Goal: Task Accomplishment & Management: Use online tool/utility

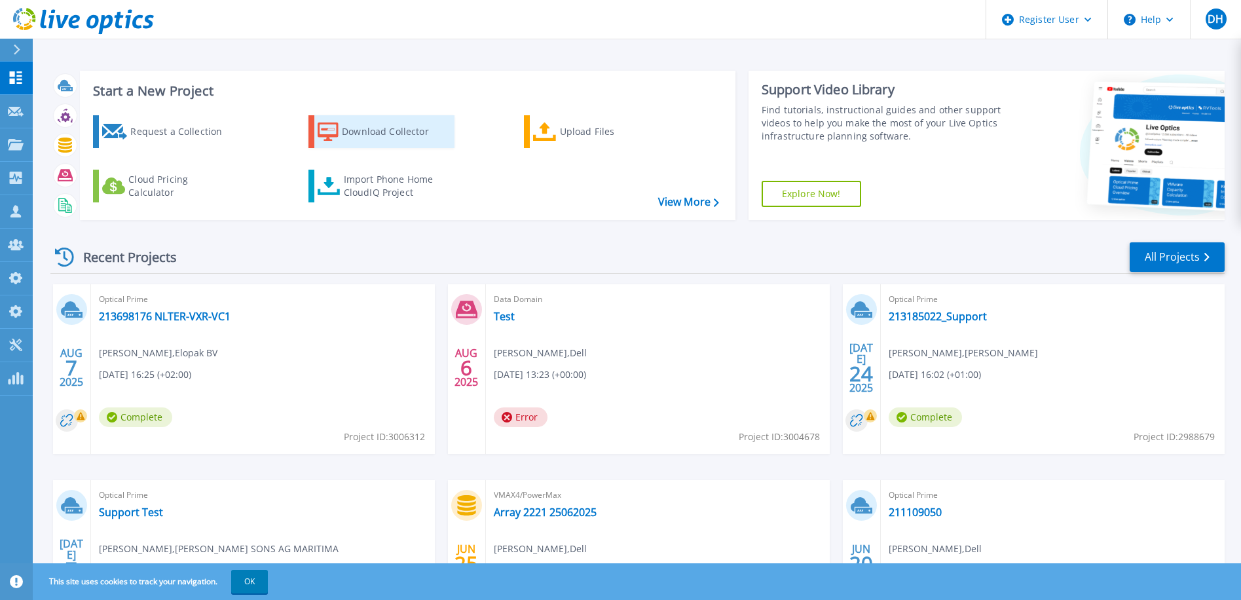
click at [392, 134] on div "Download Collector" at bounding box center [394, 132] width 105 height 26
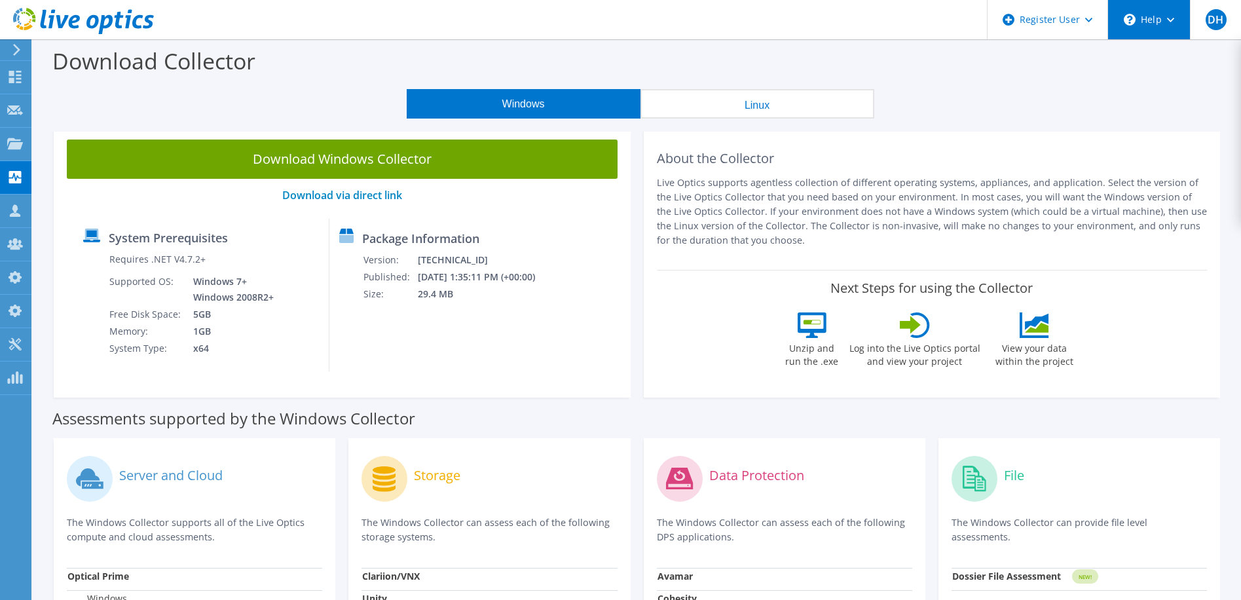
click at [1182, 31] on div "\n Help" at bounding box center [1149, 19] width 83 height 39
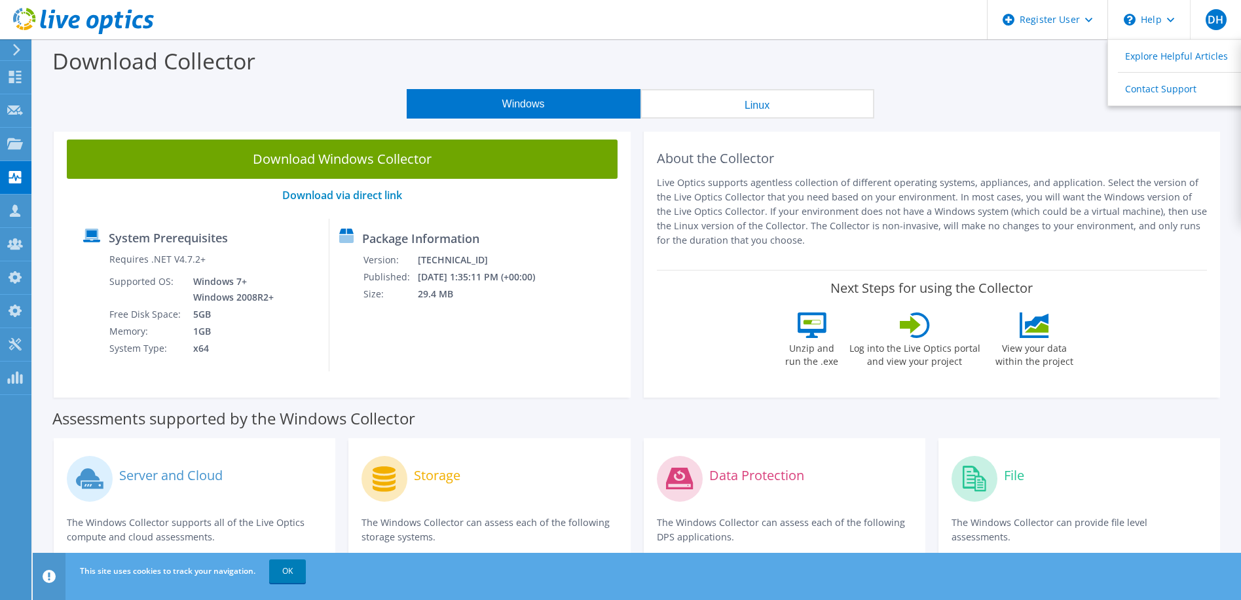
click at [1070, 170] on div "About the Collector Live Optics supports agentless collection of different oper…" at bounding box center [932, 198] width 551 height 117
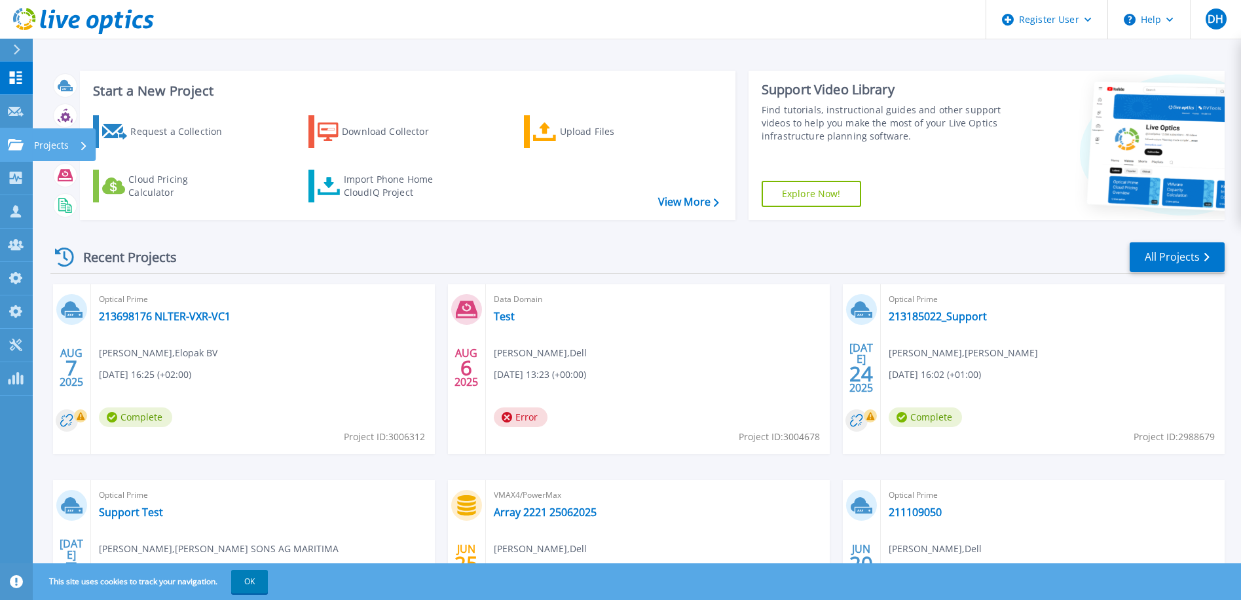
click at [24, 151] on link "Projects Projects" at bounding box center [16, 144] width 33 height 33
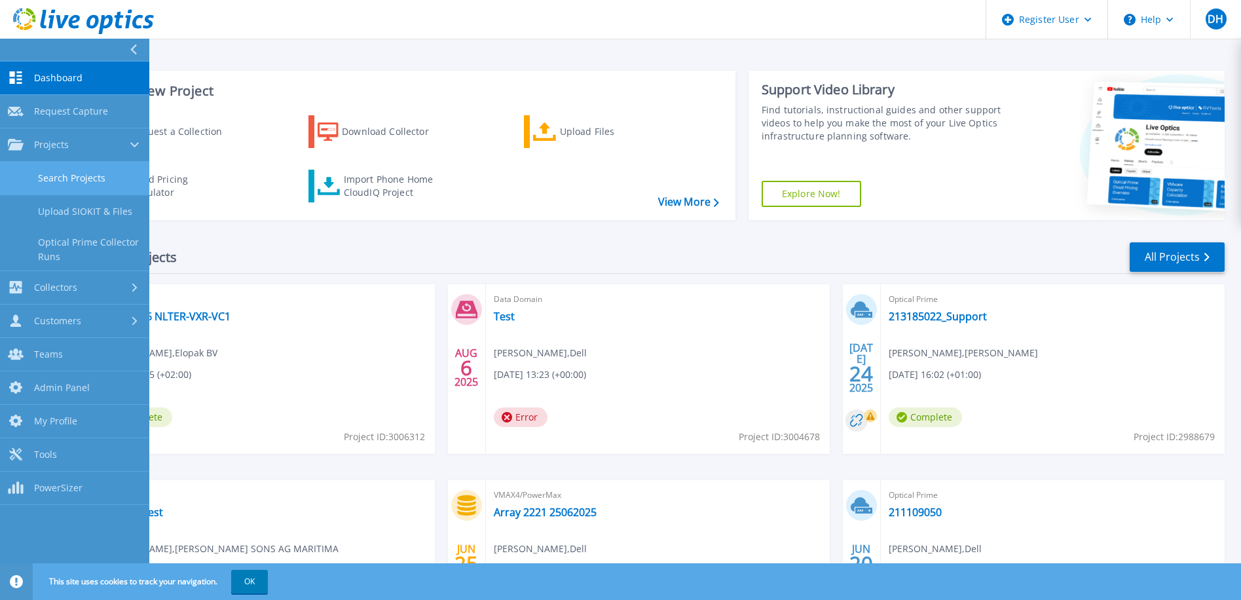
click at [70, 178] on link "Search Projects" at bounding box center [74, 178] width 149 height 33
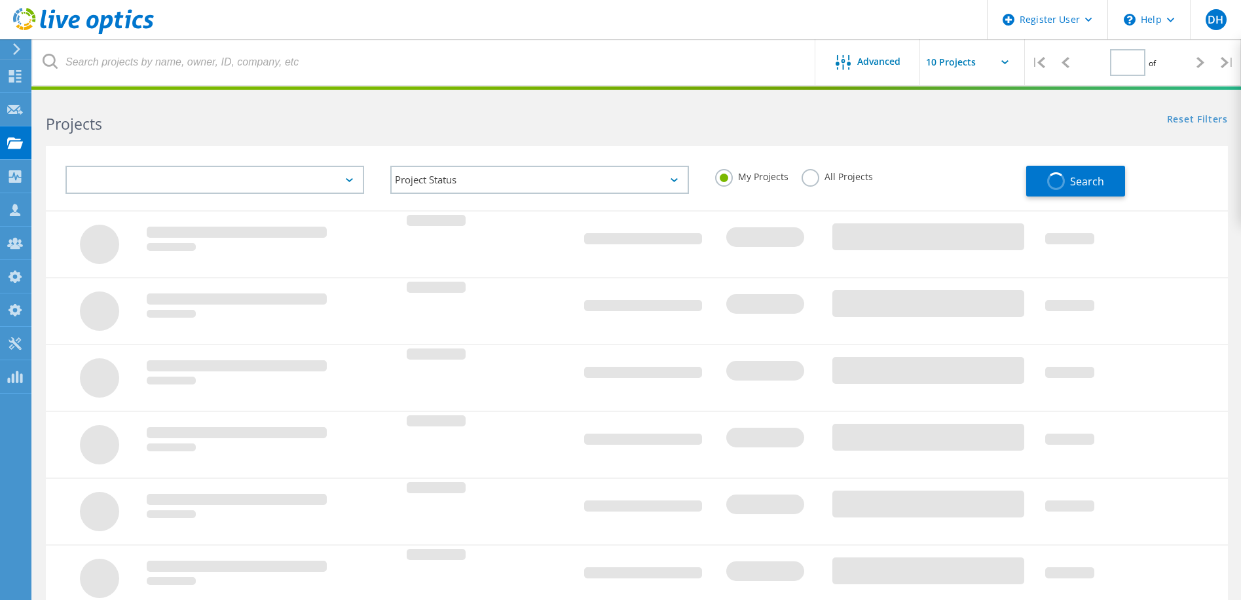
type input "1"
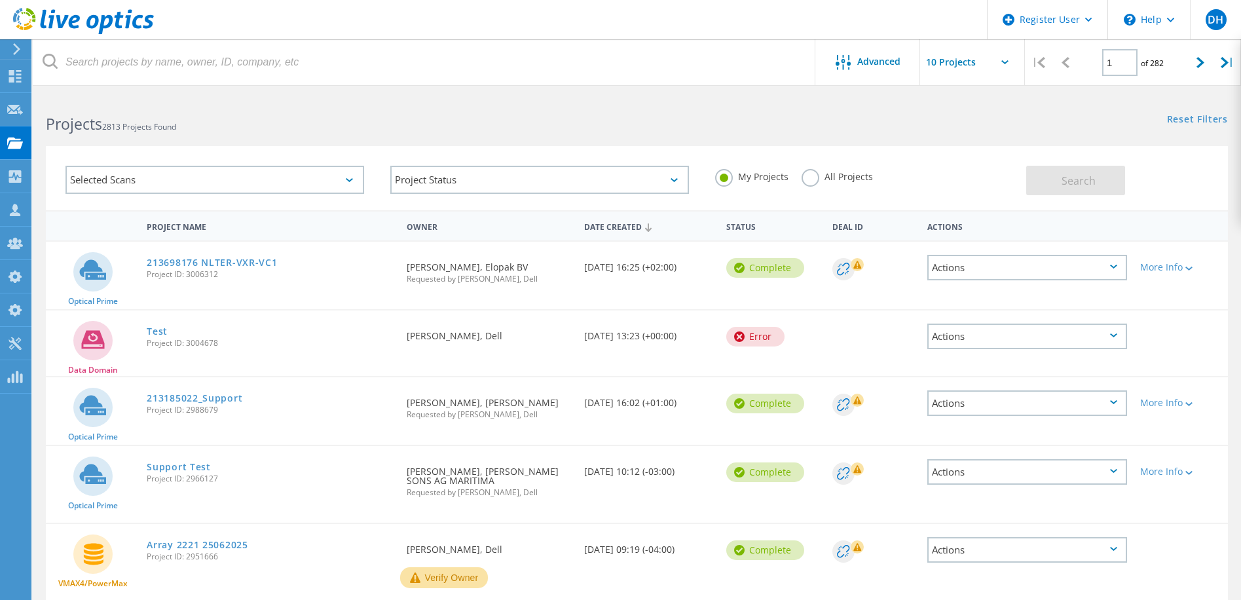
click at [204, 180] on div "Selected Scans" at bounding box center [215, 180] width 299 height 28
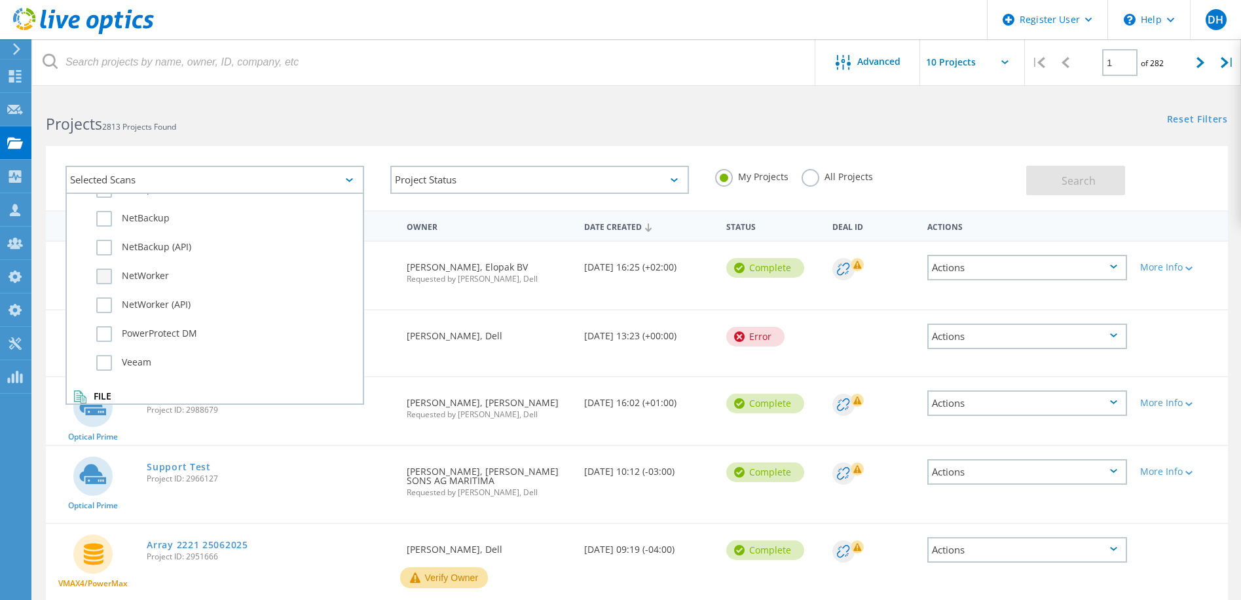
scroll to position [921, 0]
click at [104, 379] on label "Dossier" at bounding box center [226, 379] width 260 height 16
click at [0, 0] on input "Dossier" at bounding box center [0, 0] width 0 height 0
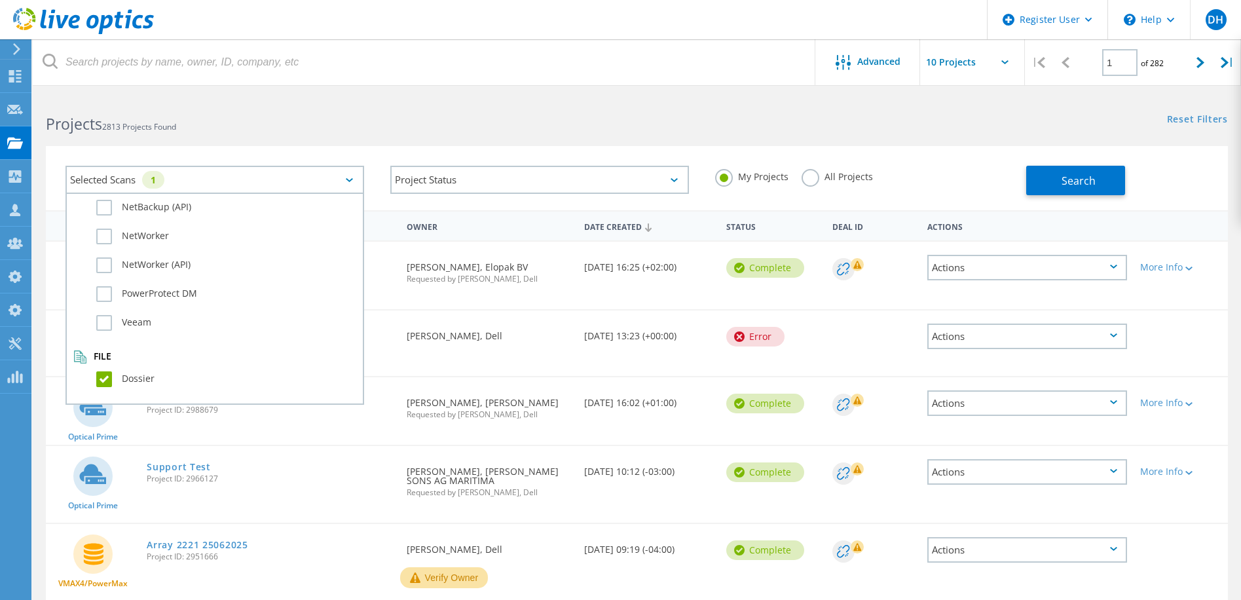
click at [950, 161] on div "My Projects All Projects" at bounding box center [864, 177] width 325 height 48
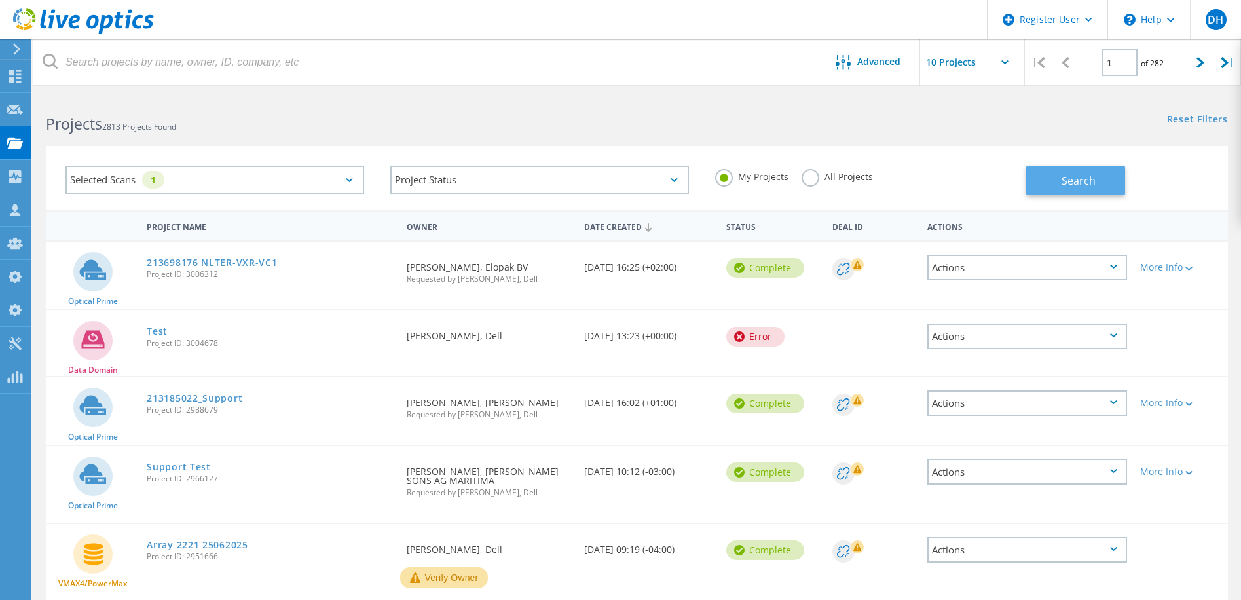
click at [1077, 171] on button "Search" at bounding box center [1075, 180] width 99 height 29
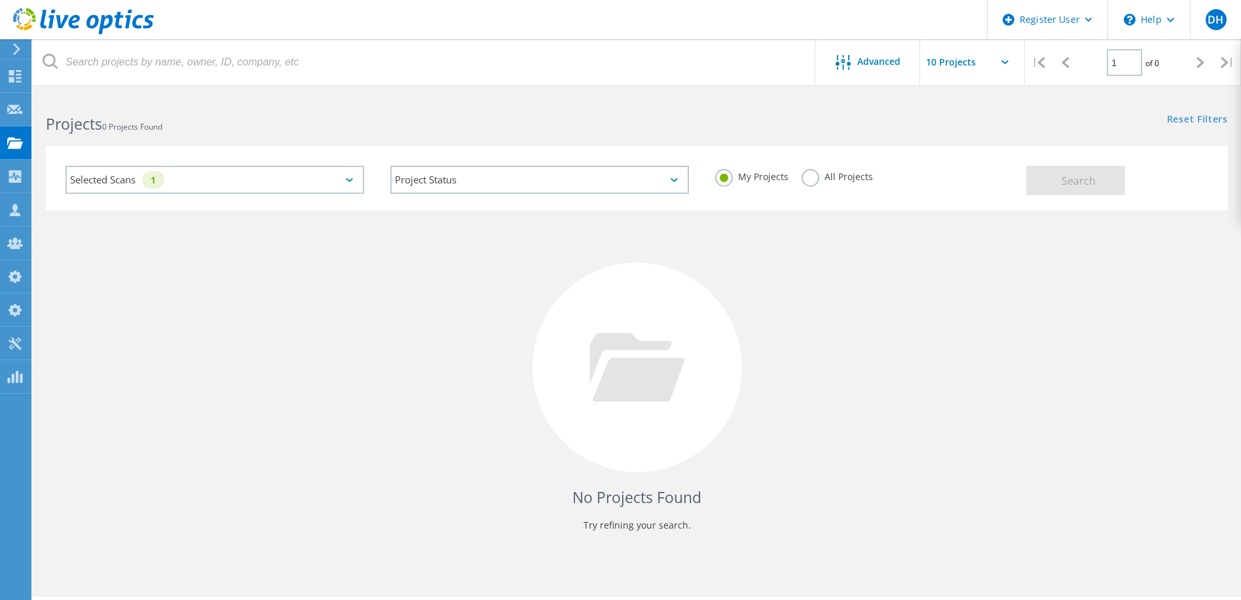
click at [815, 175] on label "All Projects" at bounding box center [837, 175] width 71 height 12
click at [0, 0] on input "All Projects" at bounding box center [0, 0] width 0 height 0
click at [1068, 178] on span "Search" at bounding box center [1079, 181] width 34 height 14
click at [246, 189] on div "Selected Scans 1" at bounding box center [215, 180] width 299 height 28
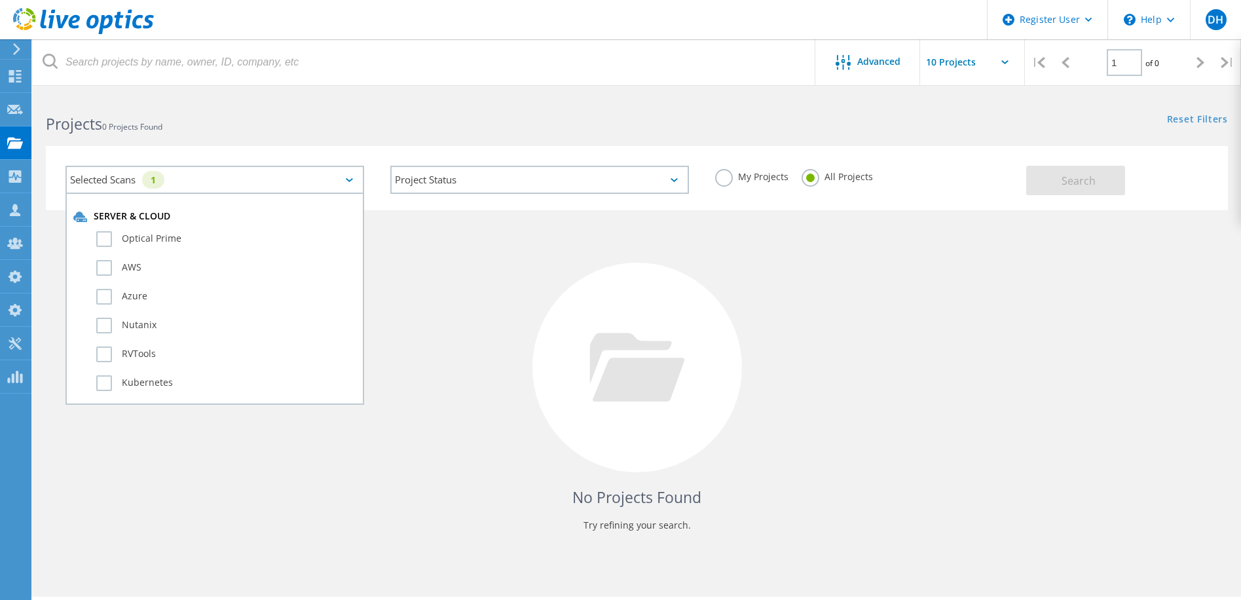
click at [309, 143] on div "Selected Scans 1 Server & Cloud Optical Prime AWS Azure Nutanix RVTools Kuberne…" at bounding box center [637, 170] width 1209 height 81
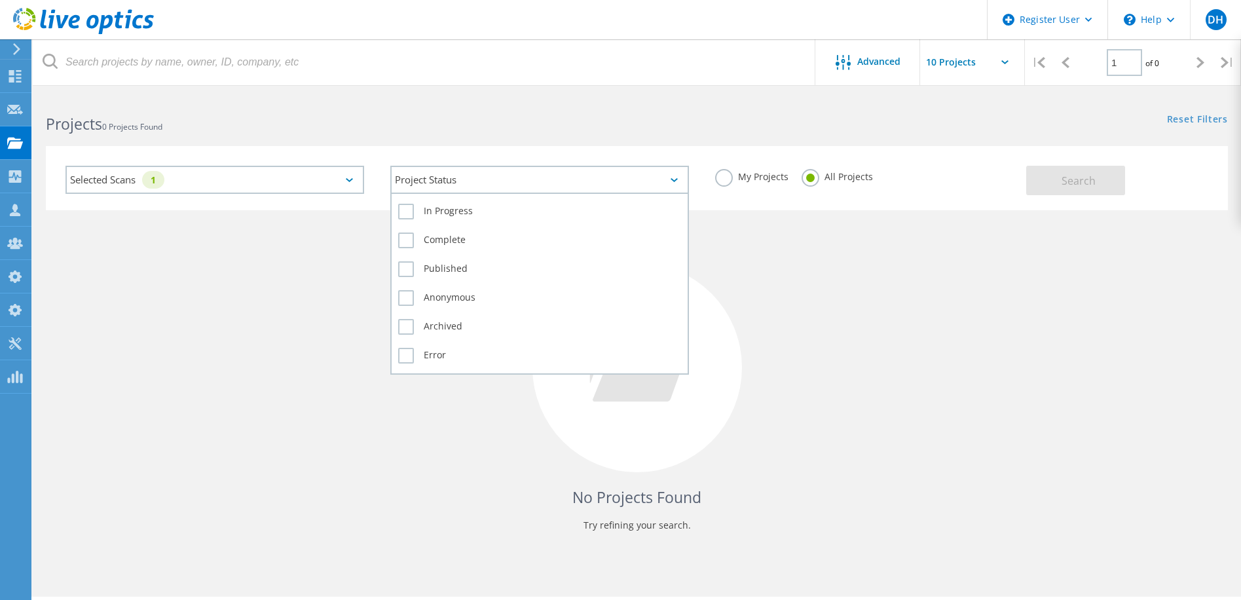
click at [588, 174] on div "Project Status" at bounding box center [539, 180] width 299 height 28
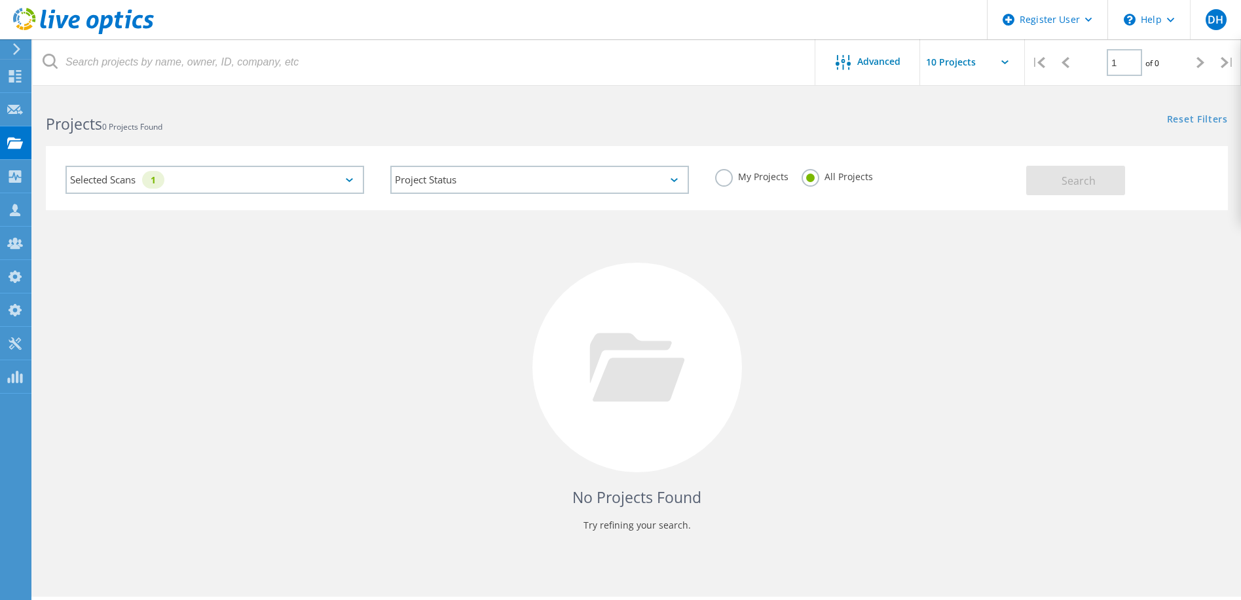
click at [730, 179] on label "My Projects" at bounding box center [751, 175] width 73 height 12
click at [0, 0] on input "My Projects" at bounding box center [0, 0] width 0 height 0
click at [314, 141] on div "Selected Scans 1 Project Status In Progress Complete Published Anonymous Archiv…" at bounding box center [637, 170] width 1209 height 81
click at [760, 310] on div "No Projects Found Try refining your search." at bounding box center [637, 379] width 1182 height 339
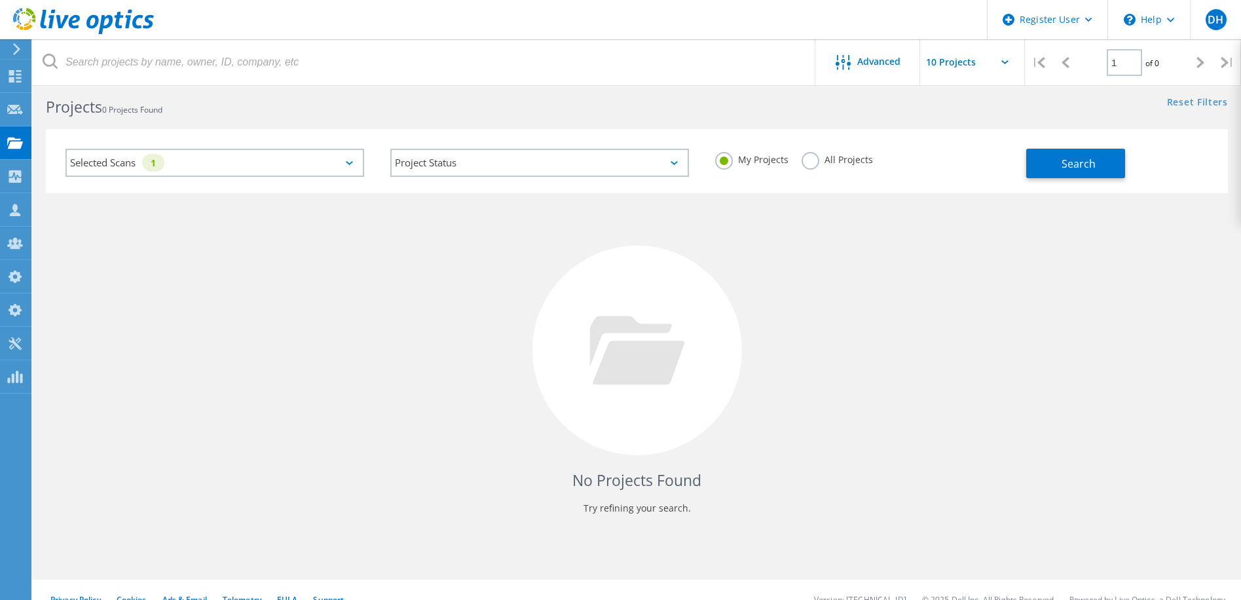
scroll to position [0, 0]
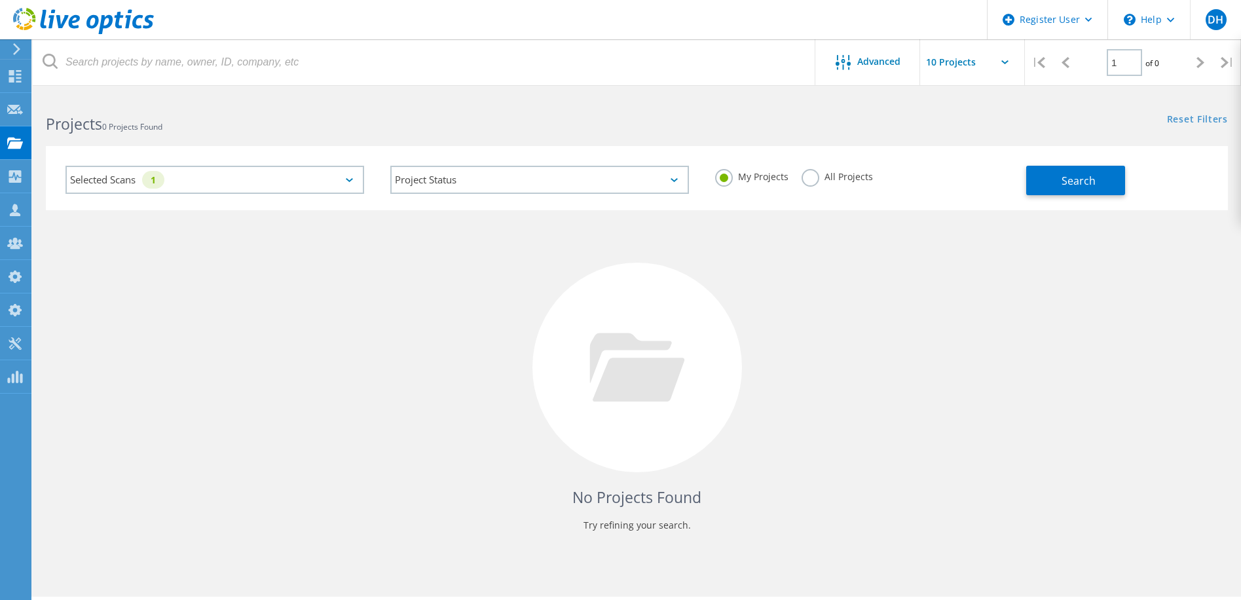
click at [200, 179] on div "Selected Scans 1" at bounding box center [215, 180] width 299 height 28
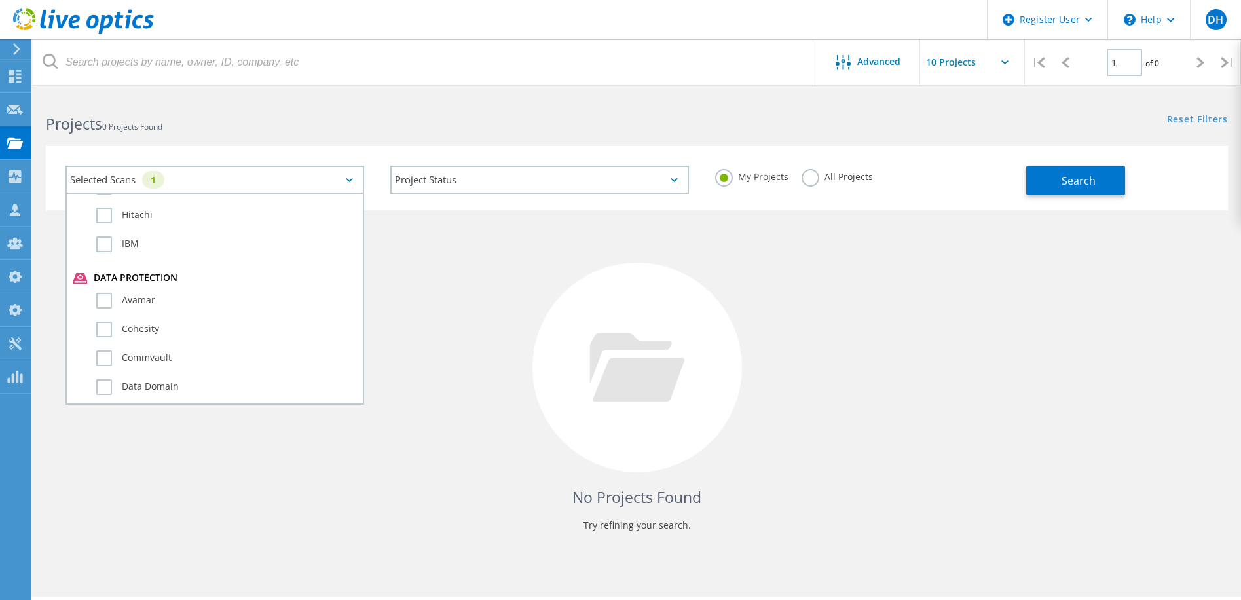
scroll to position [921, 0]
click at [859, 314] on div "No Projects Found Try refining your search." at bounding box center [637, 379] width 1182 height 339
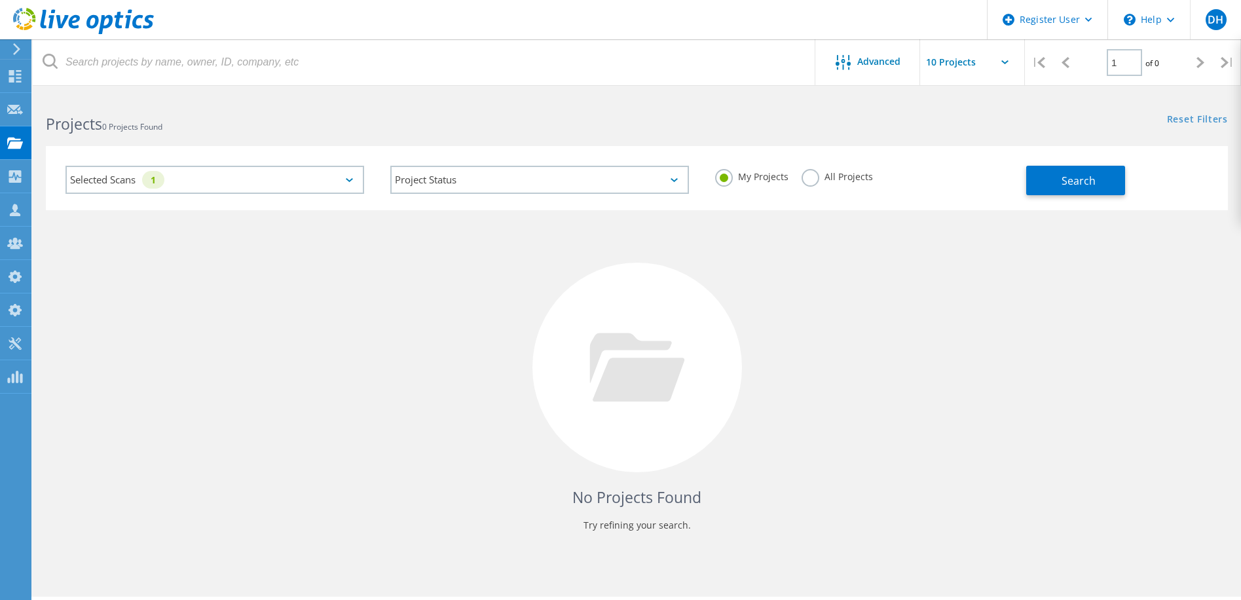
click at [812, 178] on label "All Projects" at bounding box center [837, 175] width 71 height 12
click at [0, 0] on input "All Projects" at bounding box center [0, 0] width 0 height 0
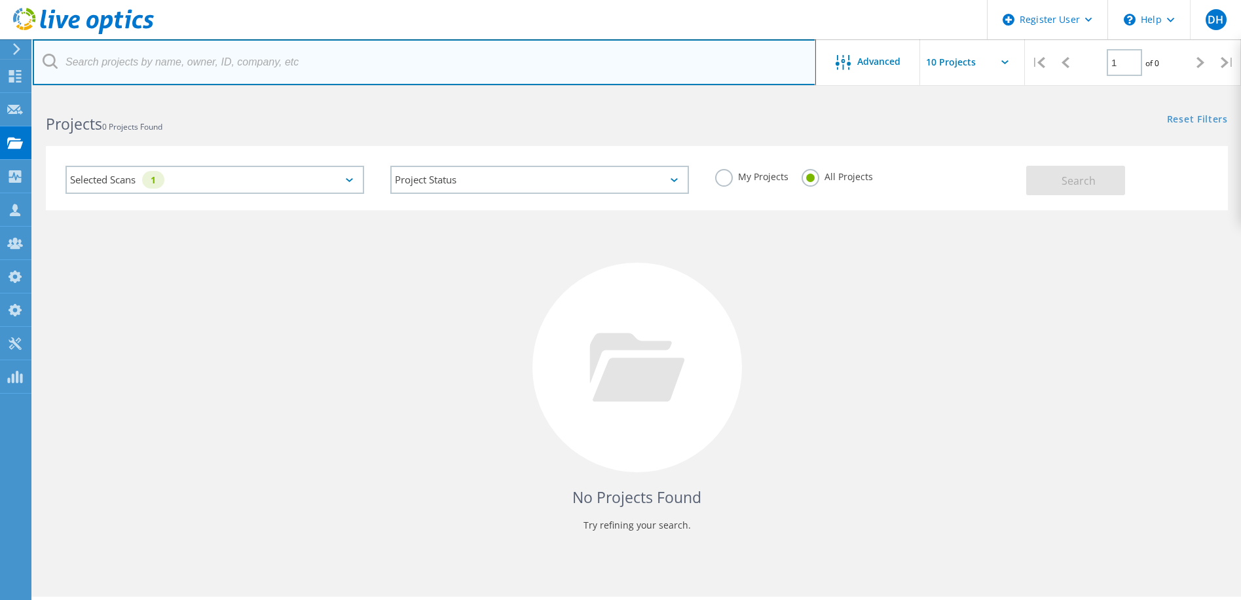
click at [178, 58] on input "text" at bounding box center [424, 62] width 783 height 46
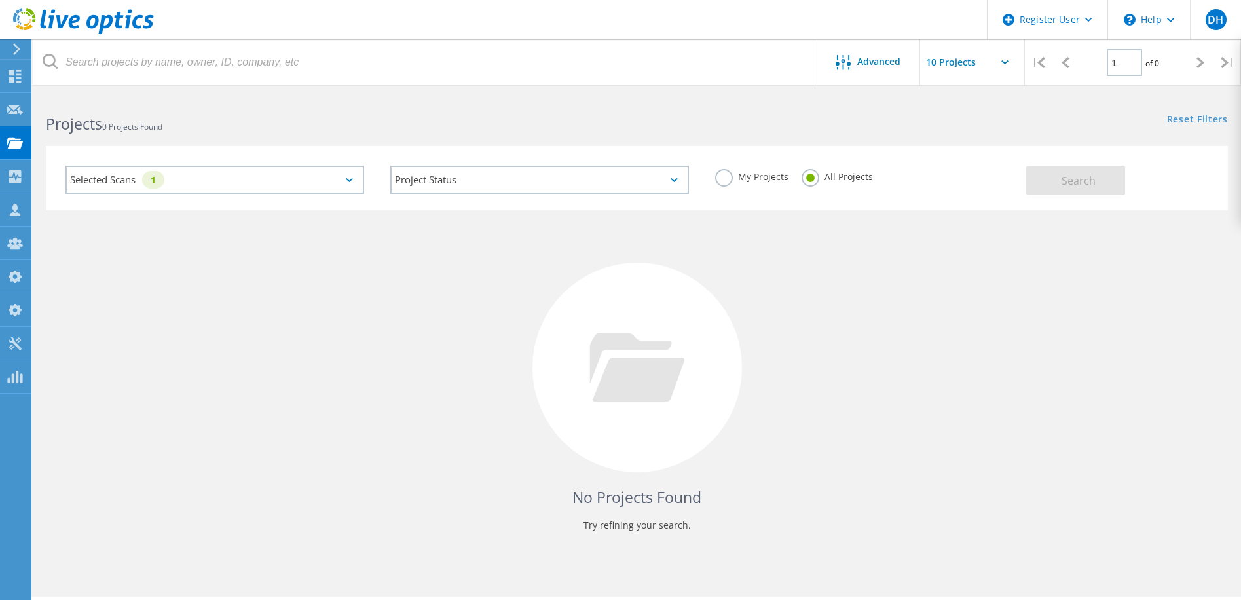
click at [390, 291] on div "No Projects Found Try refining your search." at bounding box center [637, 379] width 1182 height 339
click at [16, 147] on use at bounding box center [15, 142] width 16 height 11
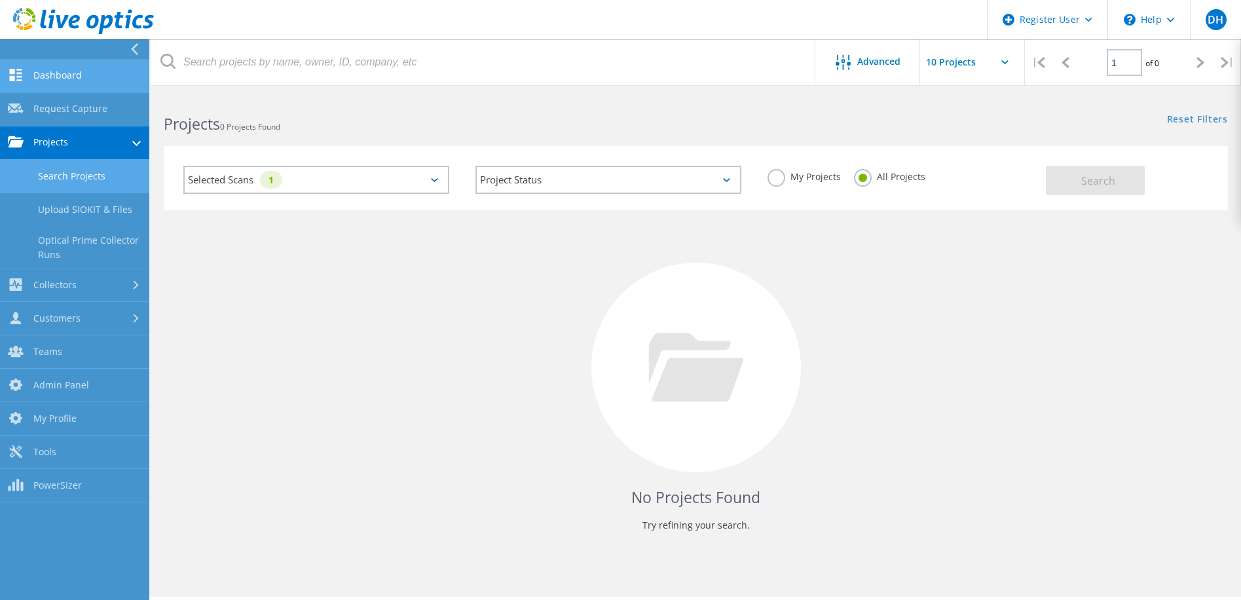
click at [73, 86] on link "Dashboard" at bounding box center [74, 76] width 149 height 33
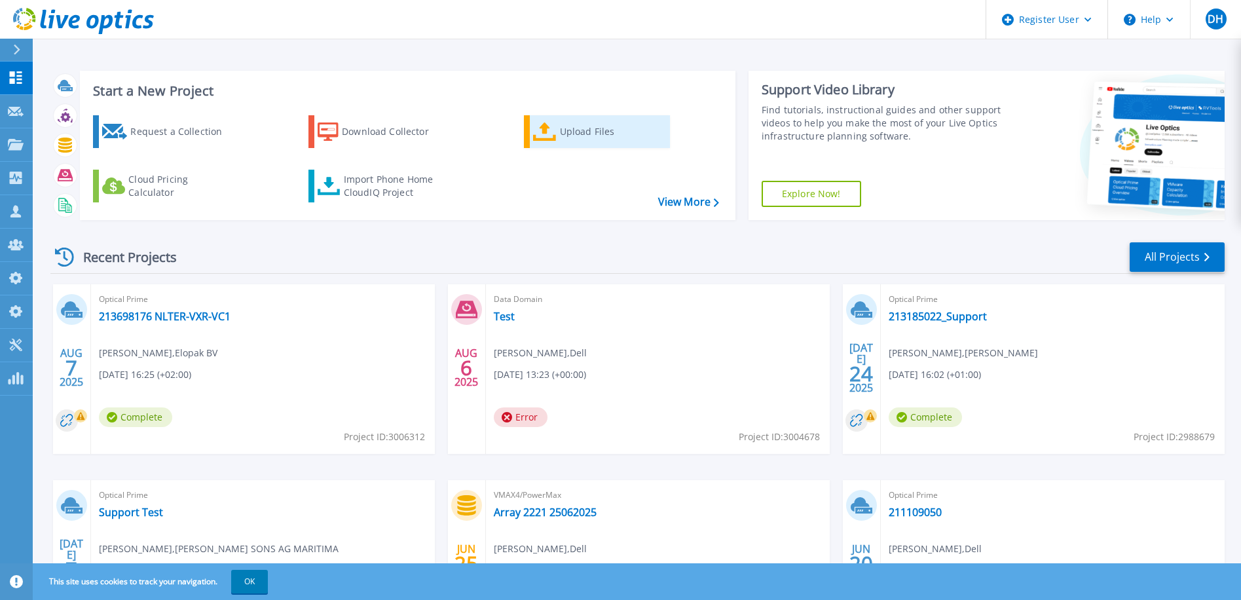
click at [574, 122] on div "Upload Files" at bounding box center [612, 132] width 105 height 26
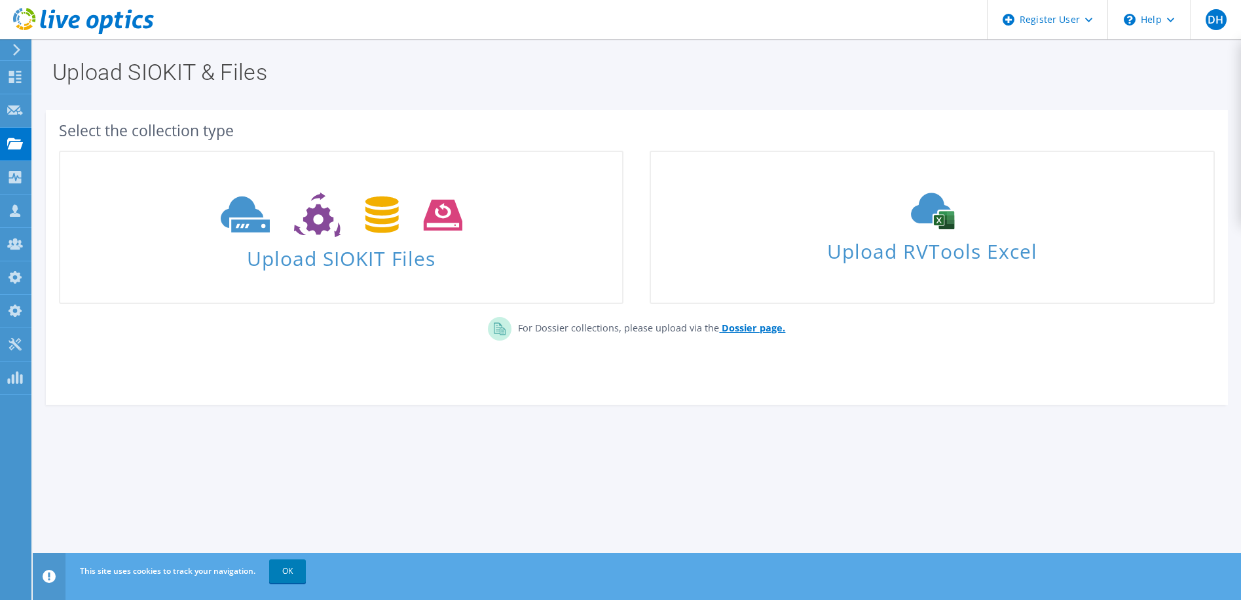
click at [757, 328] on b "Dossier page." at bounding box center [754, 328] width 64 height 12
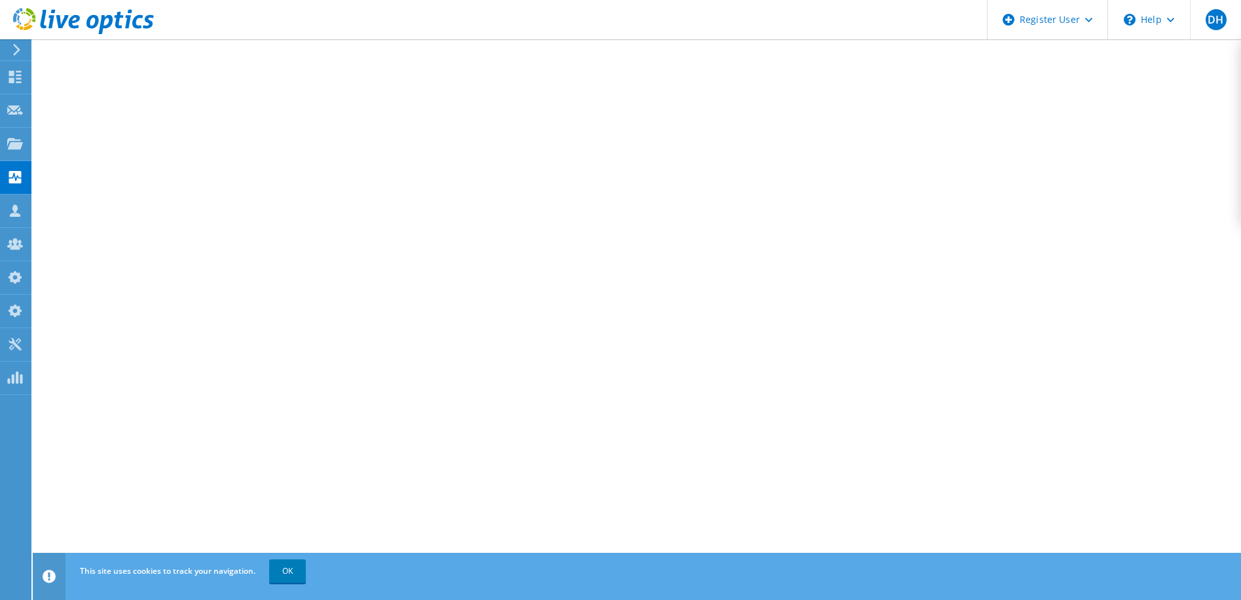
click at [57, 22] on icon at bounding box center [83, 21] width 141 height 27
